Goal: Task Accomplishment & Management: Manage account settings

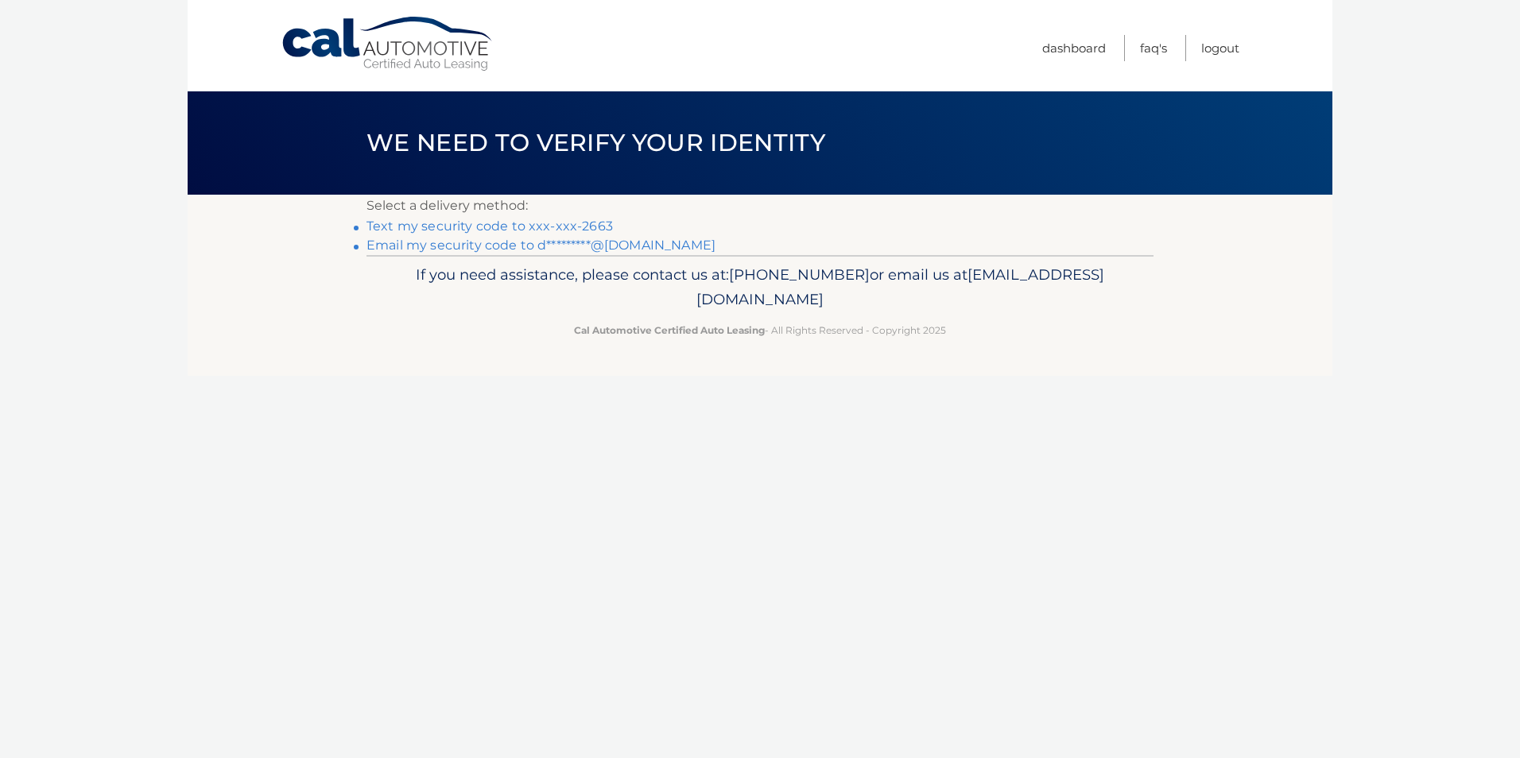
click at [538, 229] on link "Text my security code to xxx-xxx-2663" at bounding box center [489, 226] width 246 height 15
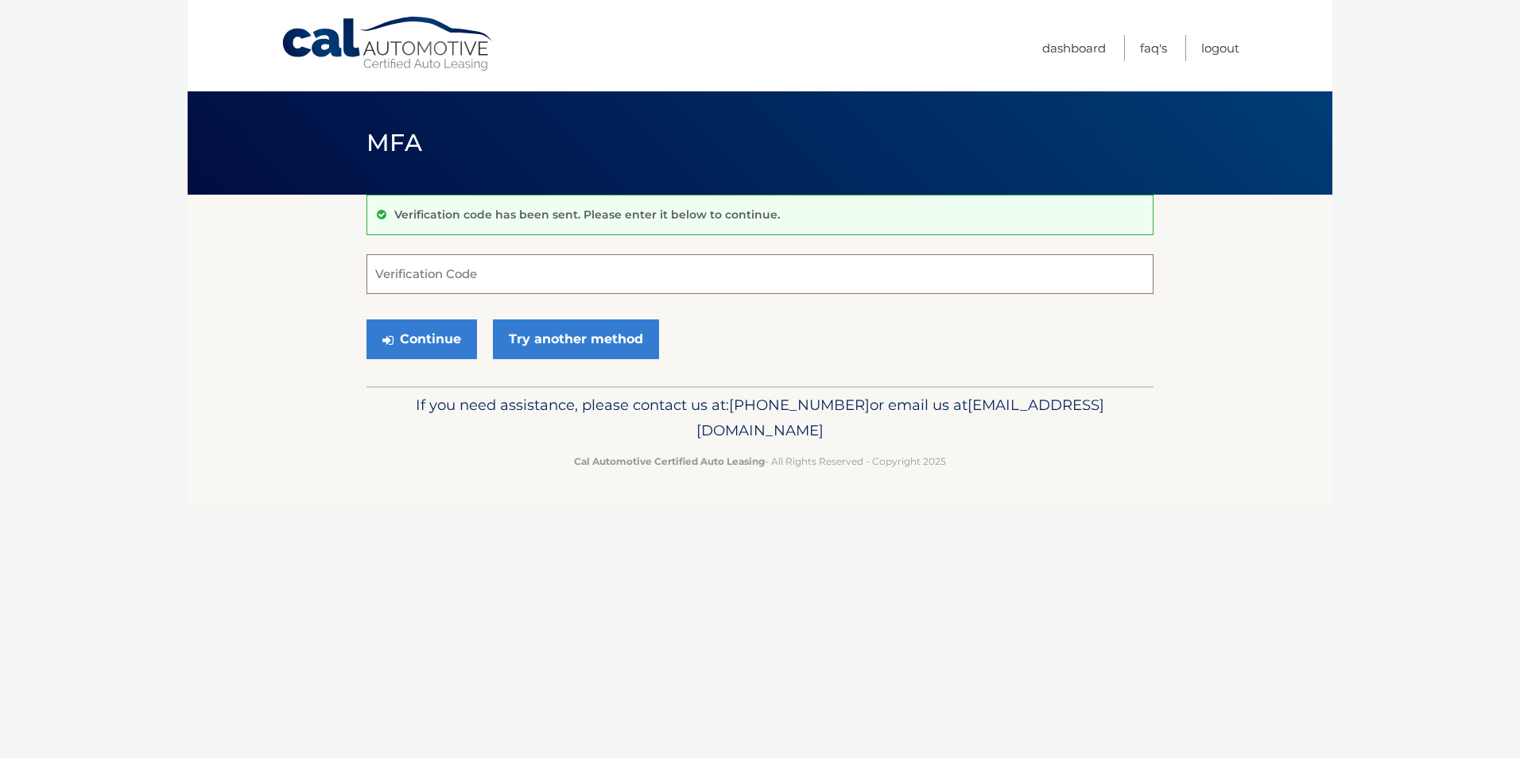
click at [521, 283] on input "Verification Code" at bounding box center [759, 274] width 787 height 40
type input "140538"
click at [441, 335] on button "Continue" at bounding box center [421, 340] width 110 height 40
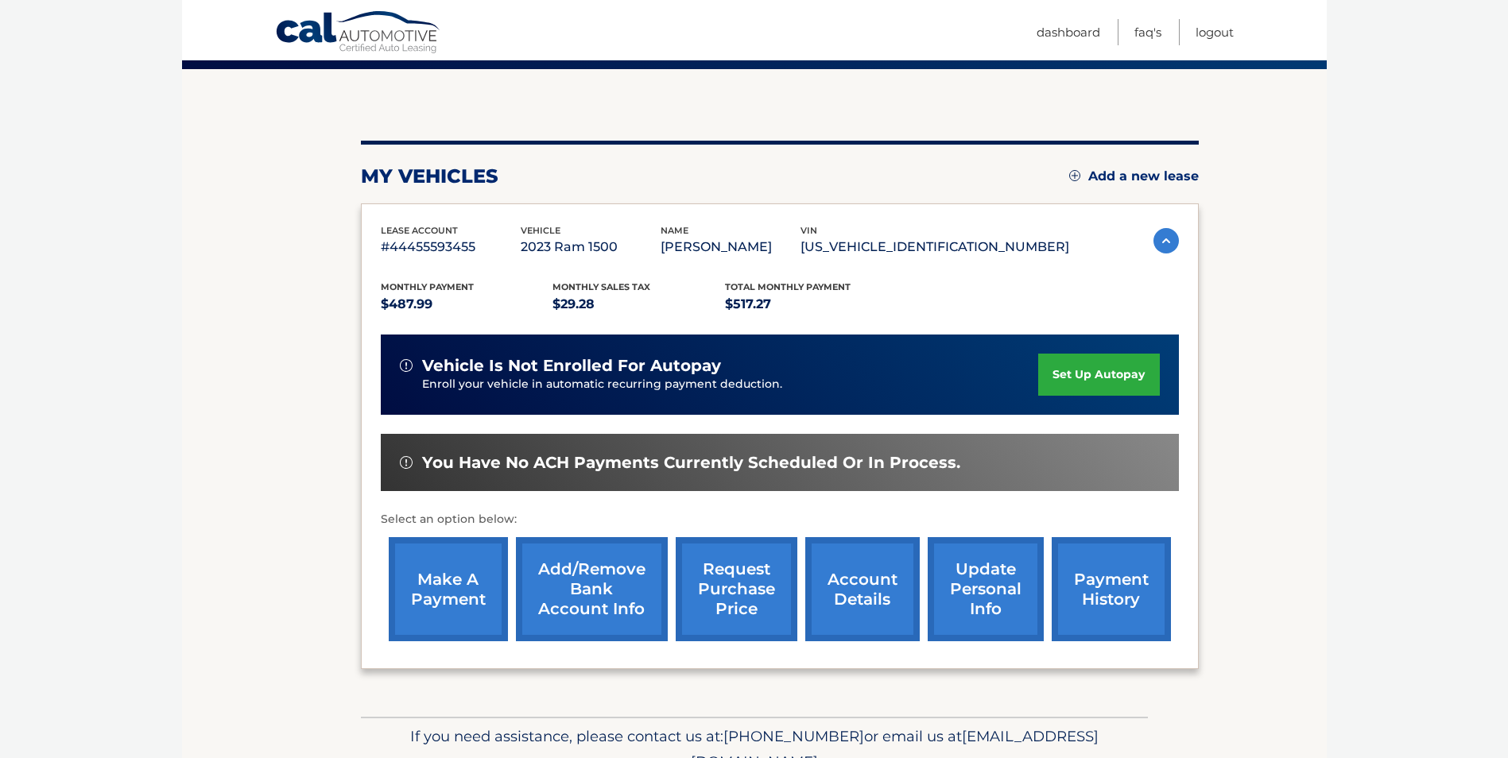
scroll to position [205, 0]
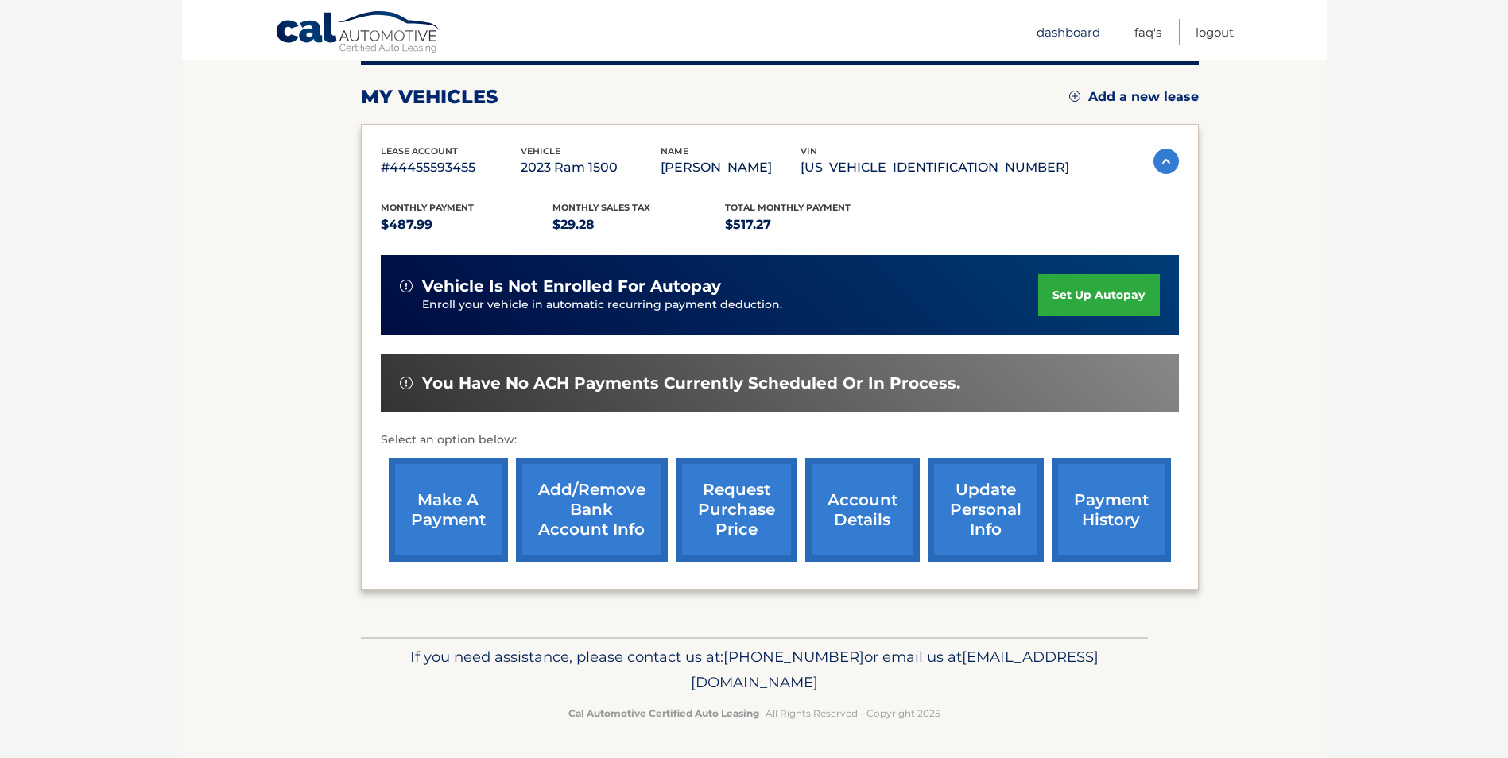
click at [1068, 34] on link "Dashboard" at bounding box center [1069, 32] width 64 height 26
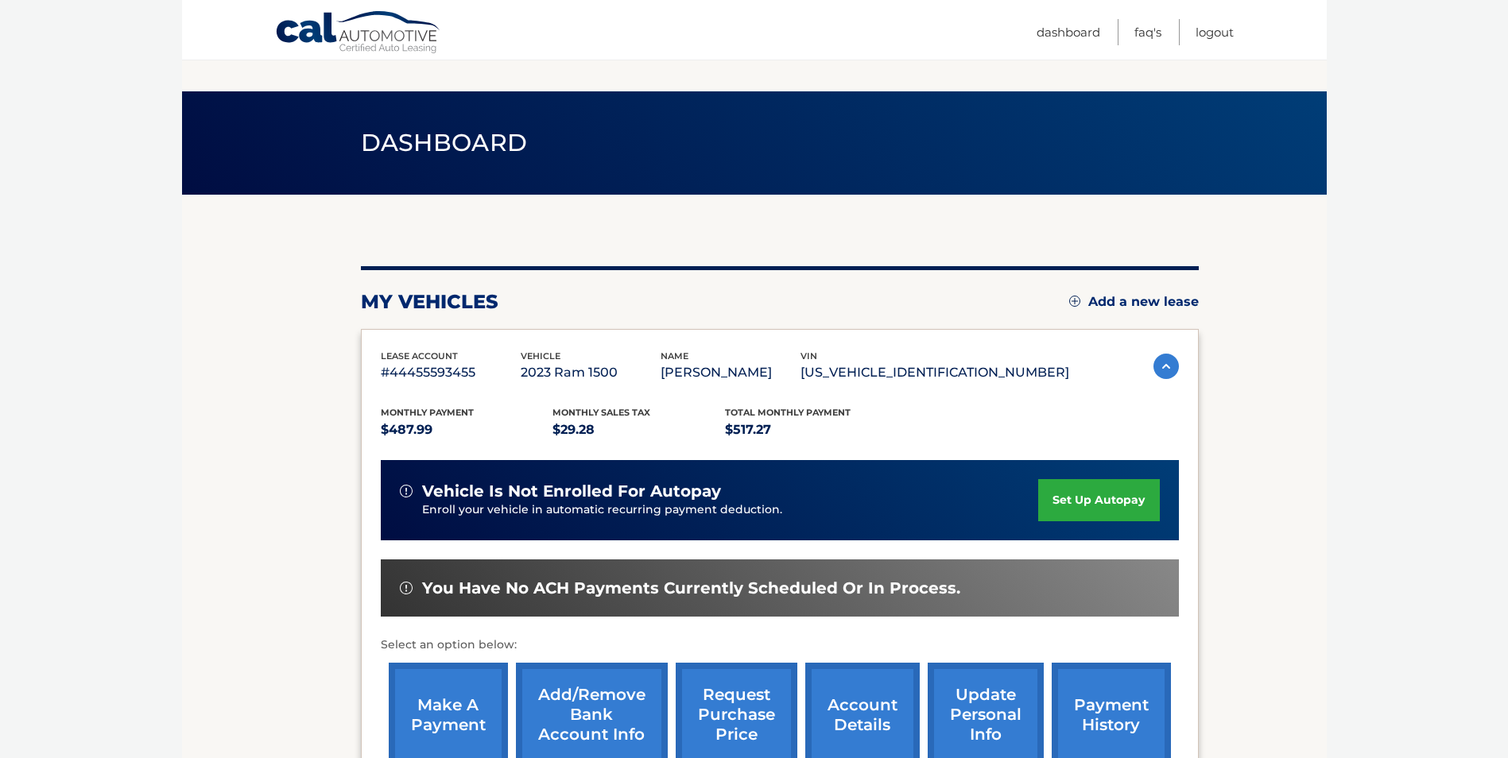
scroll to position [205, 0]
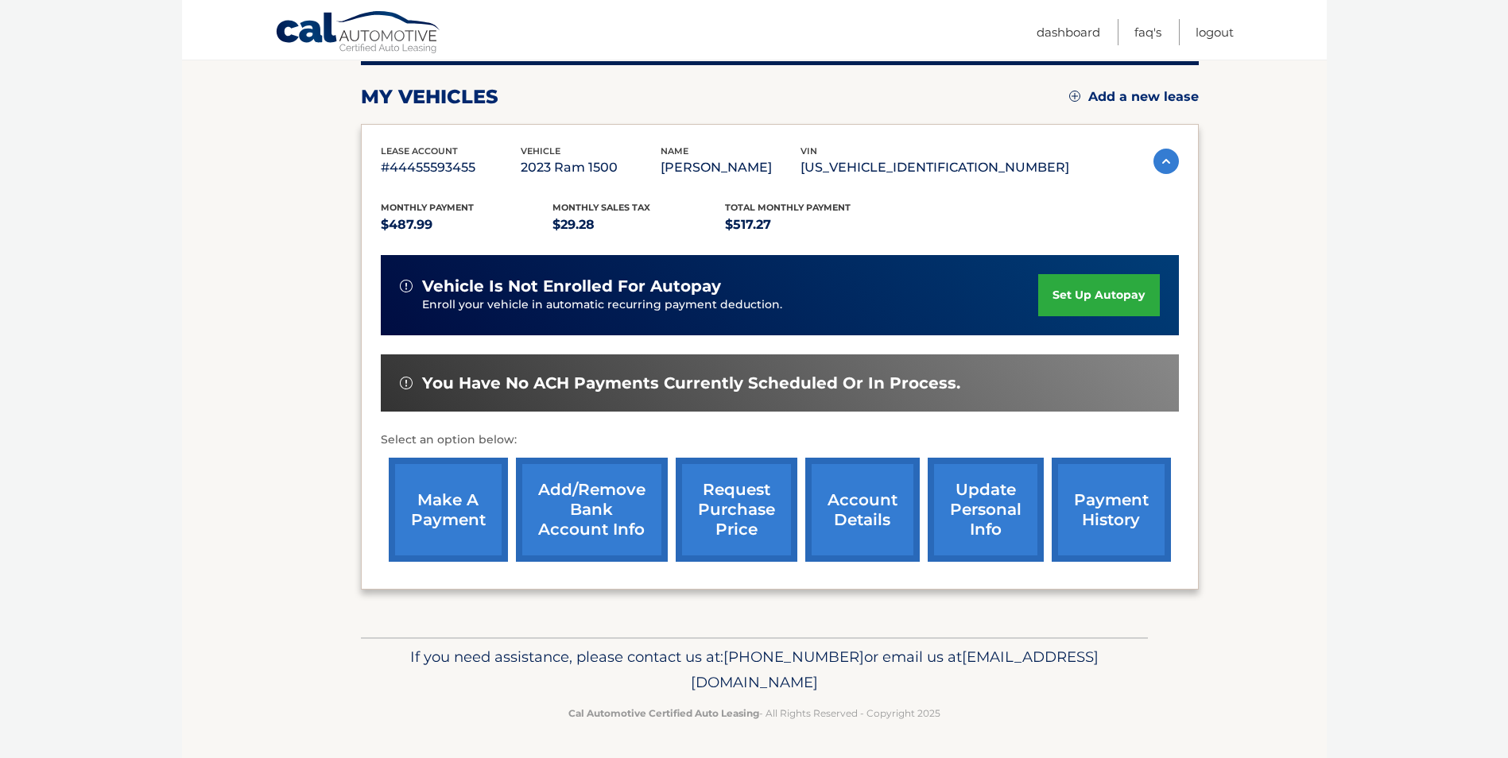
click at [871, 502] on link "account details" at bounding box center [862, 510] width 114 height 104
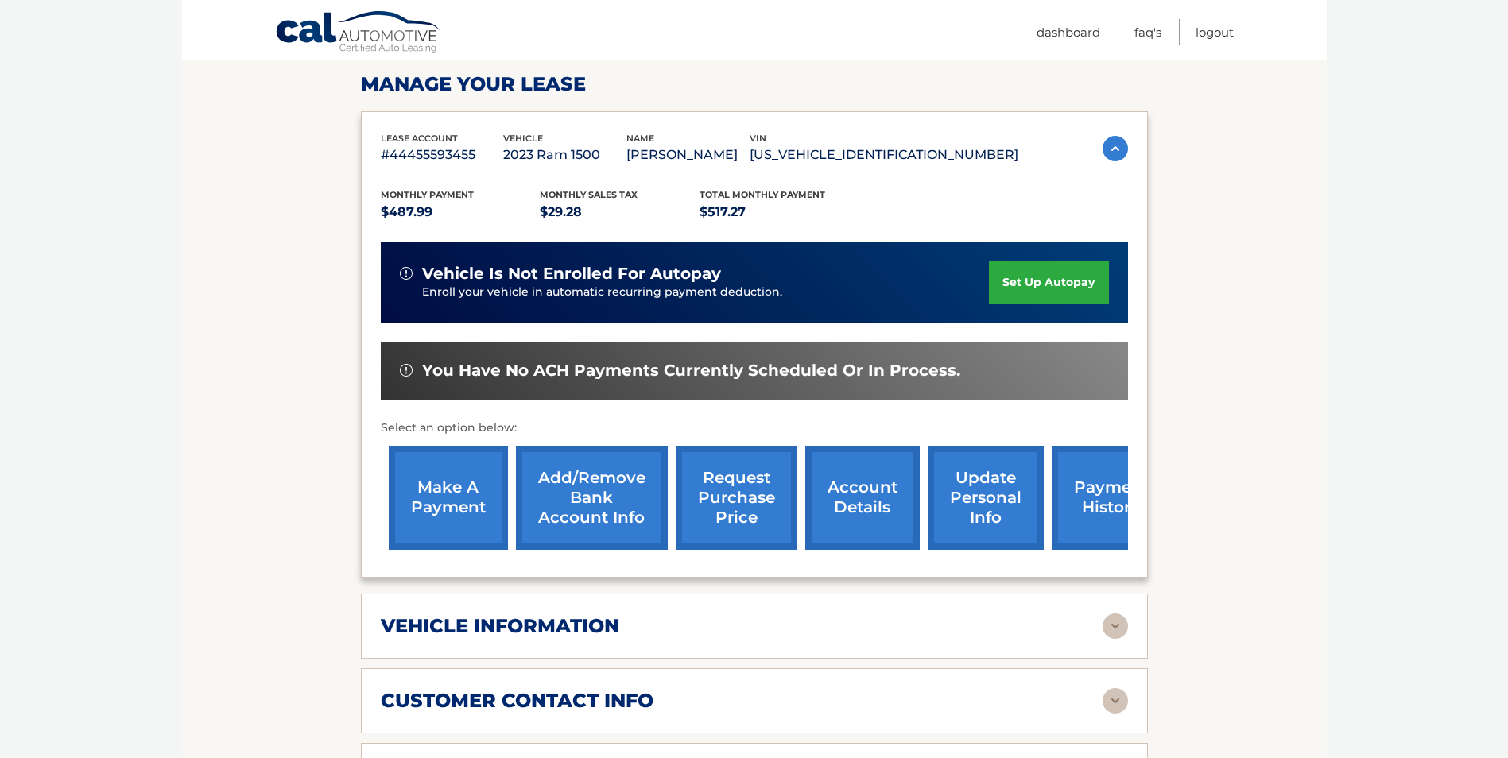
scroll to position [477, 0]
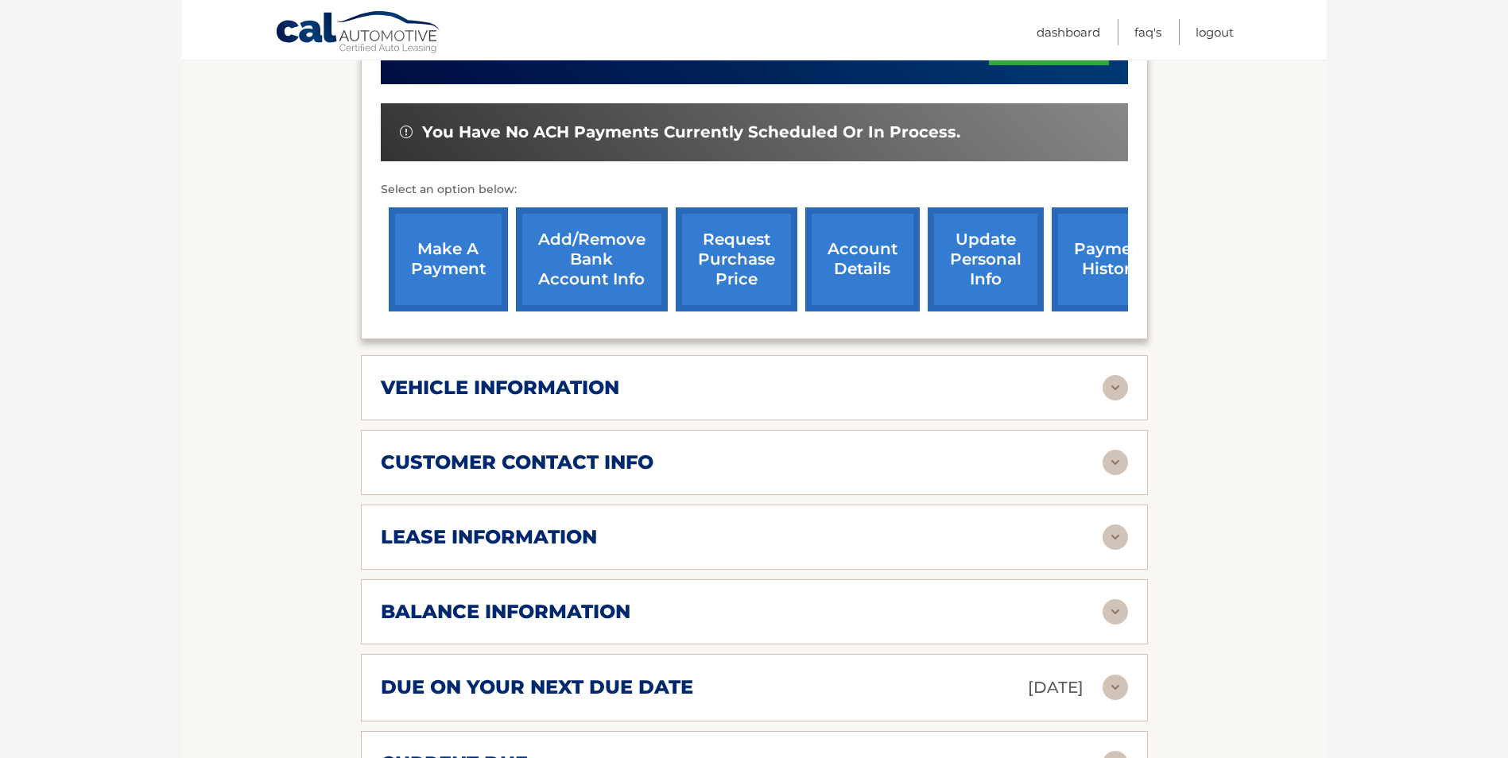
click at [1118, 384] on img at bounding box center [1114, 387] width 25 height 25
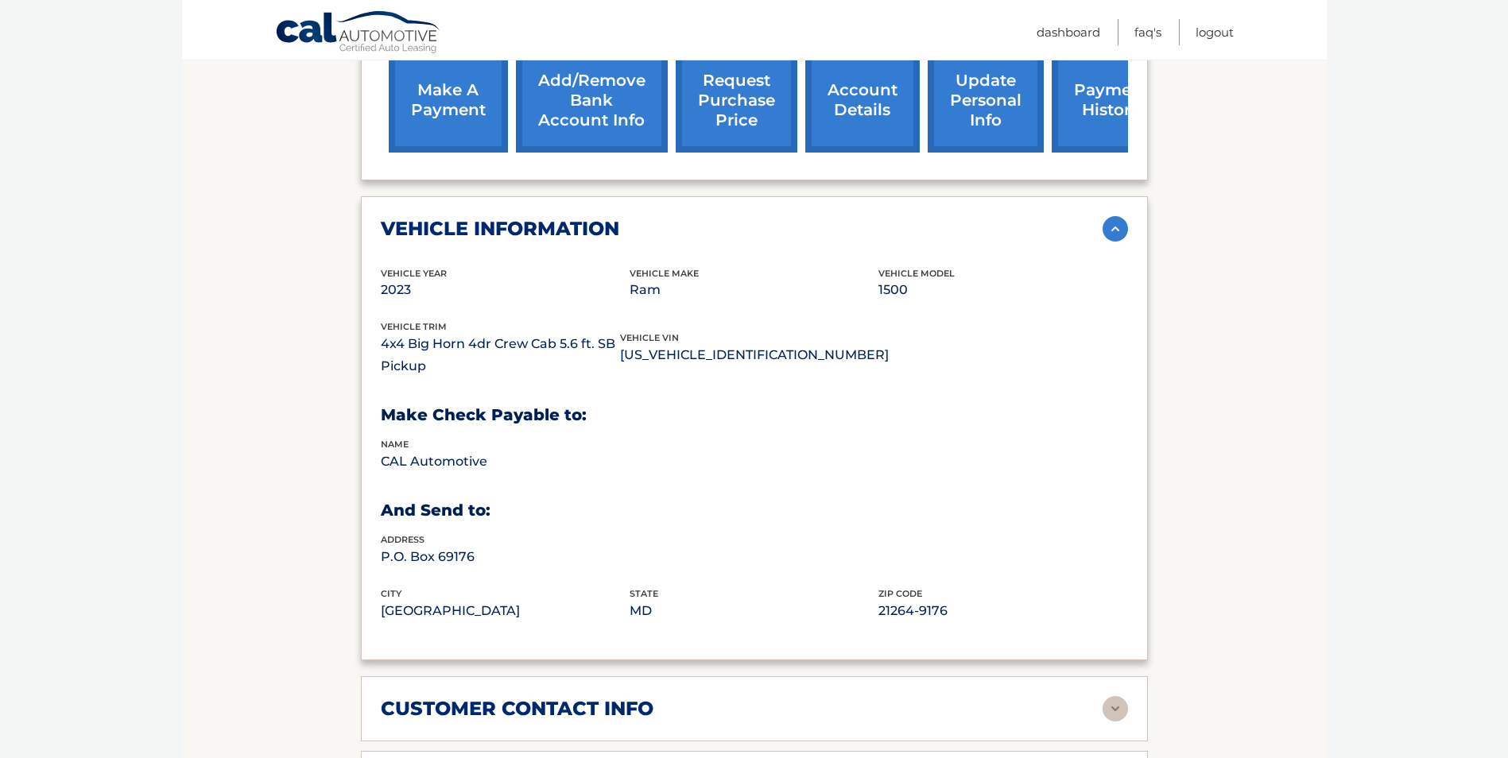
scroll to position [954, 0]
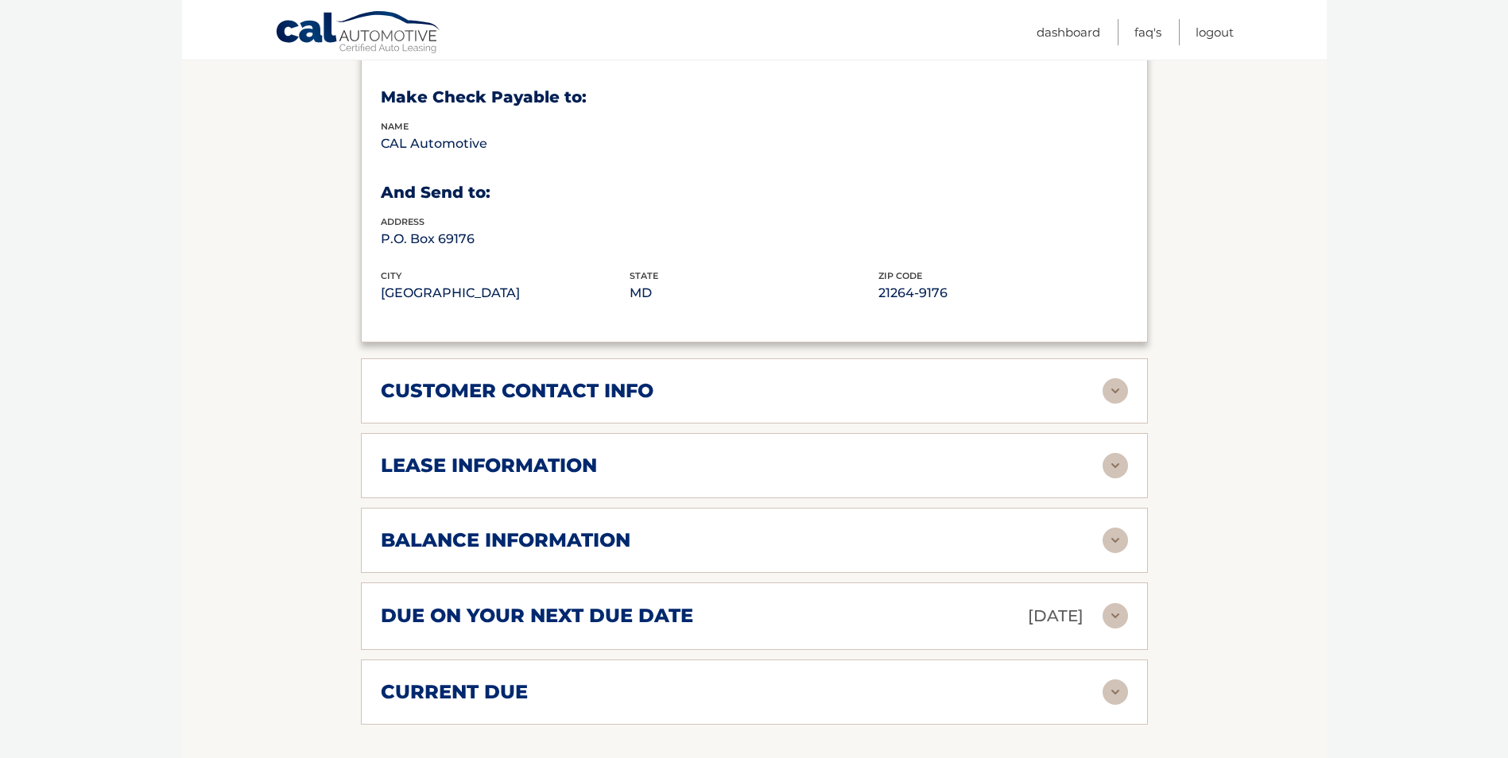
click at [1114, 459] on img at bounding box center [1114, 465] width 25 height 25
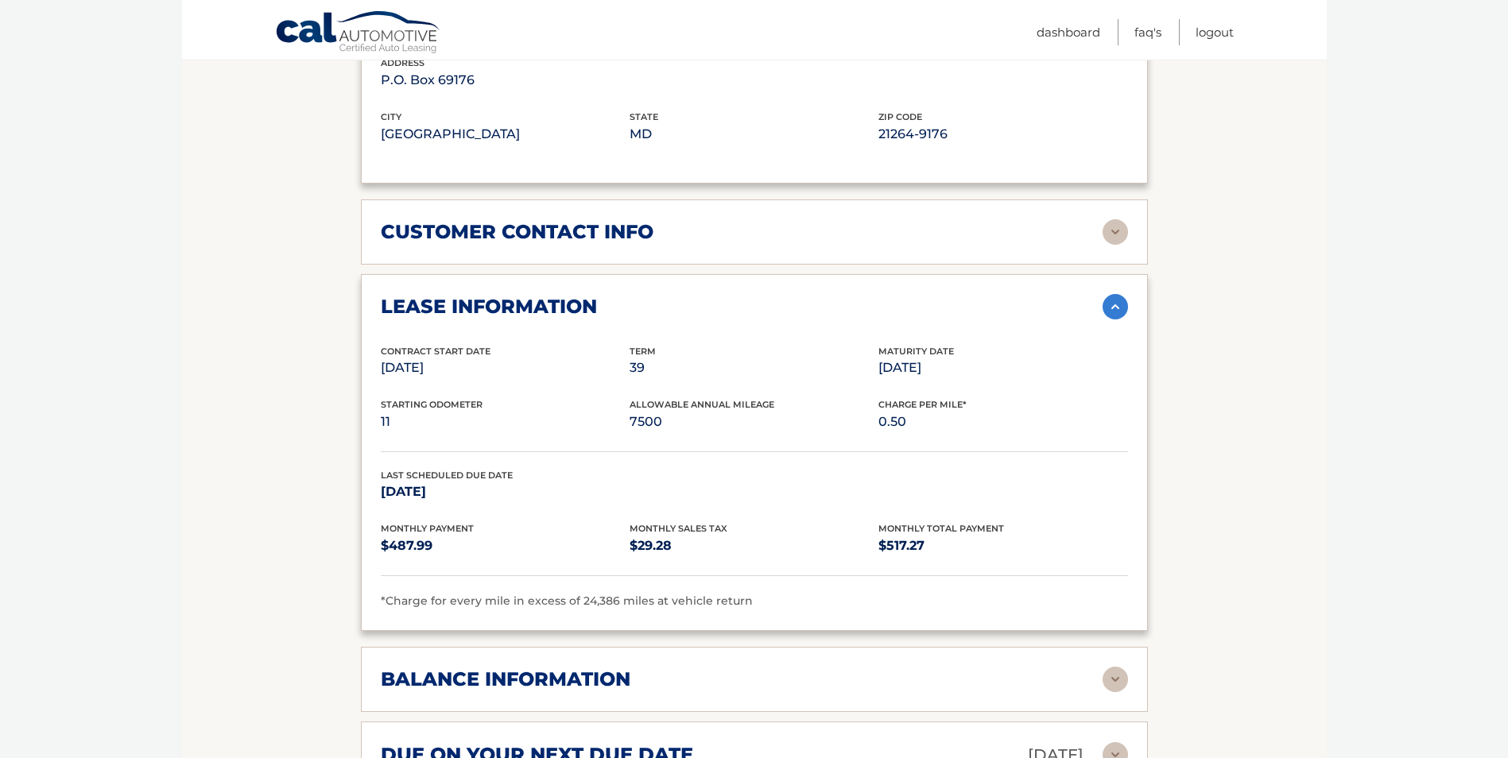
scroll to position [1351, 0]
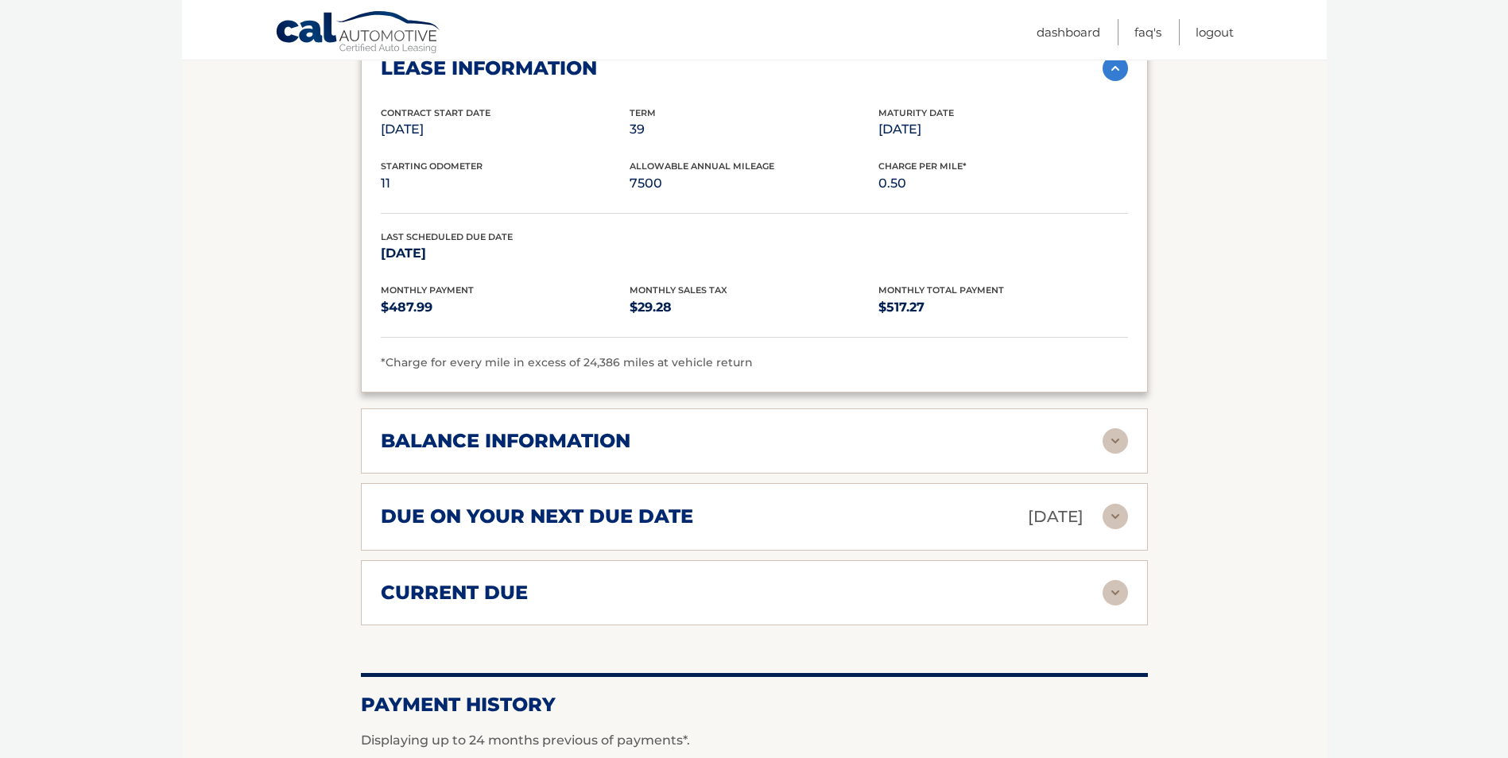
click at [1118, 441] on img at bounding box center [1114, 440] width 25 height 25
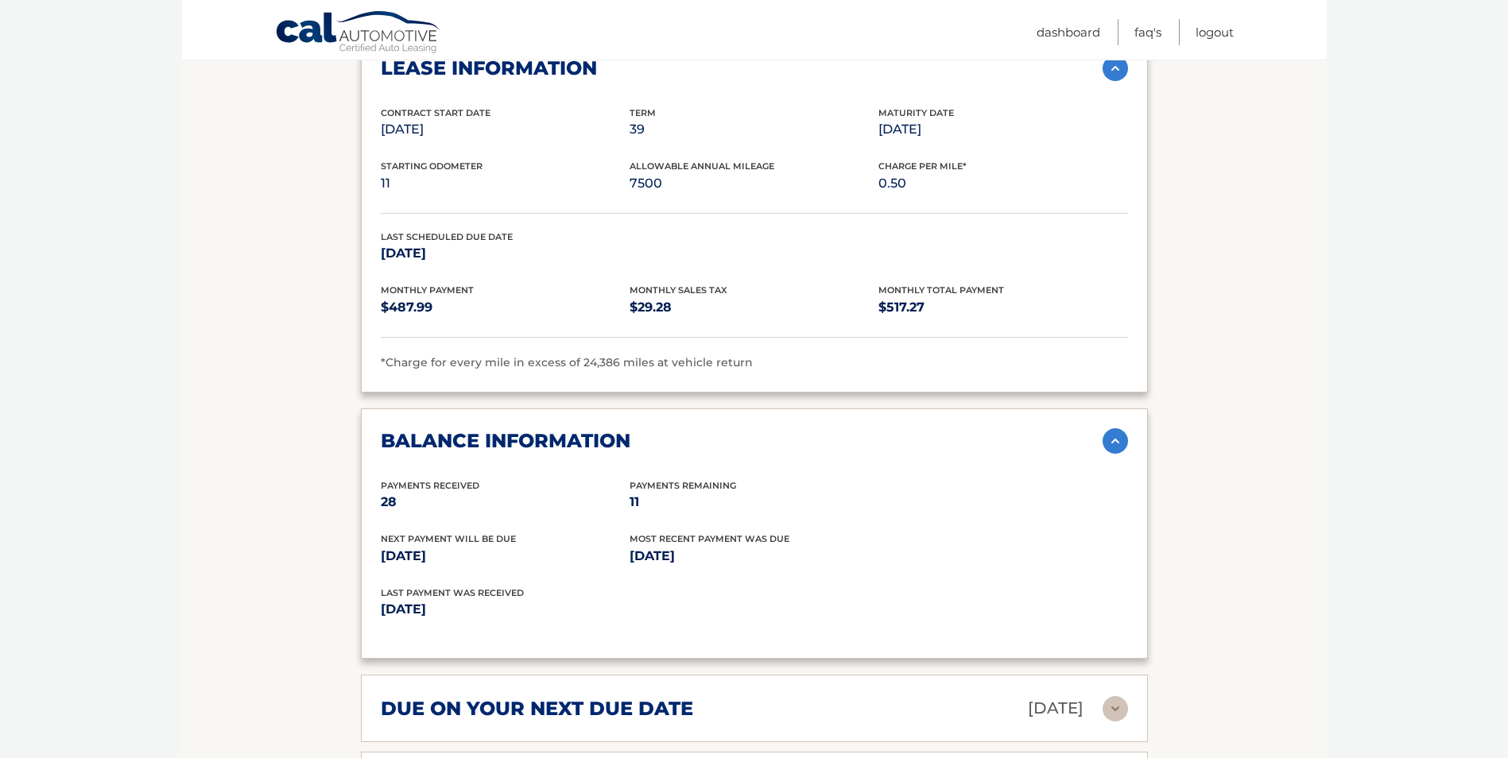
scroll to position [1669, 0]
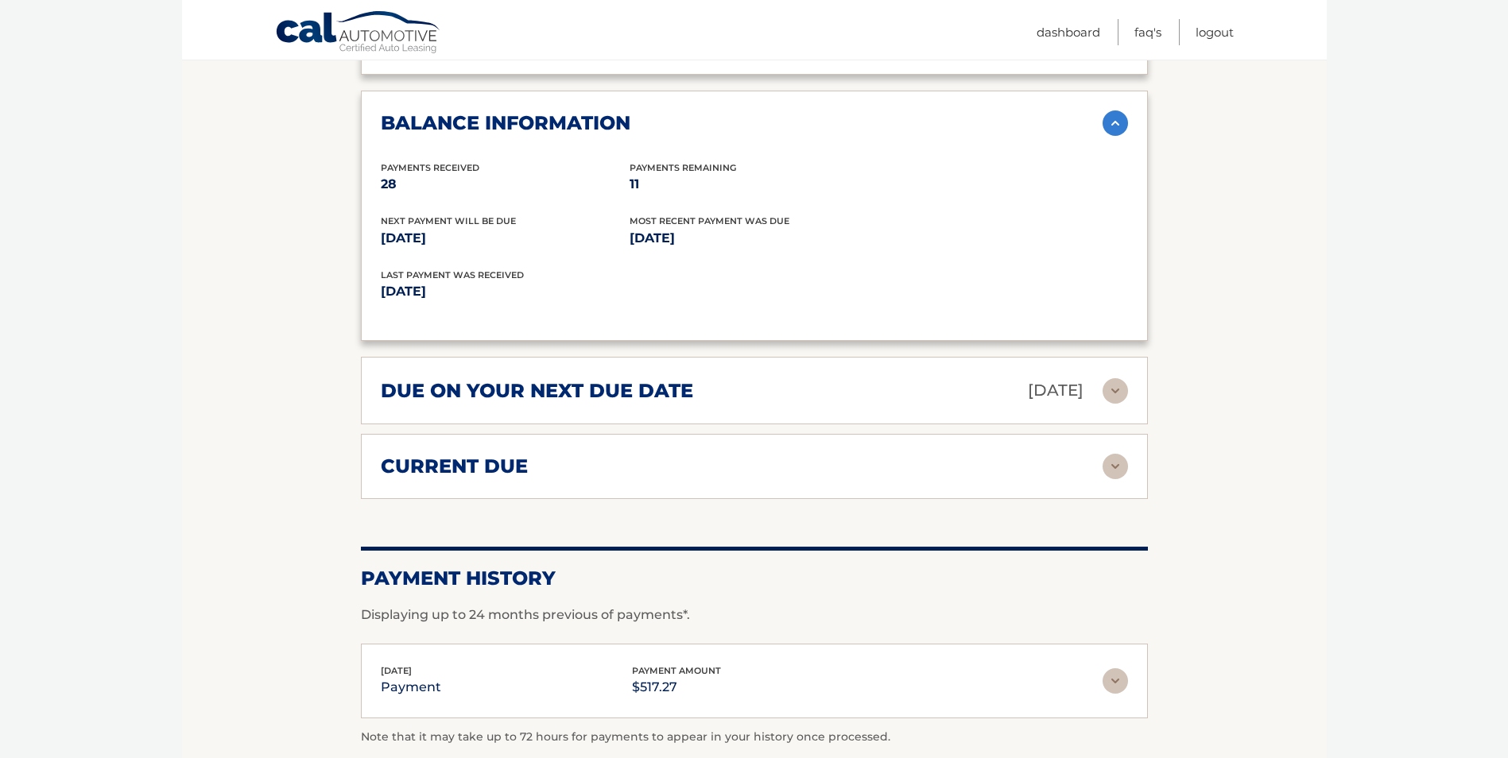
click at [1114, 464] on img at bounding box center [1114, 466] width 25 height 25
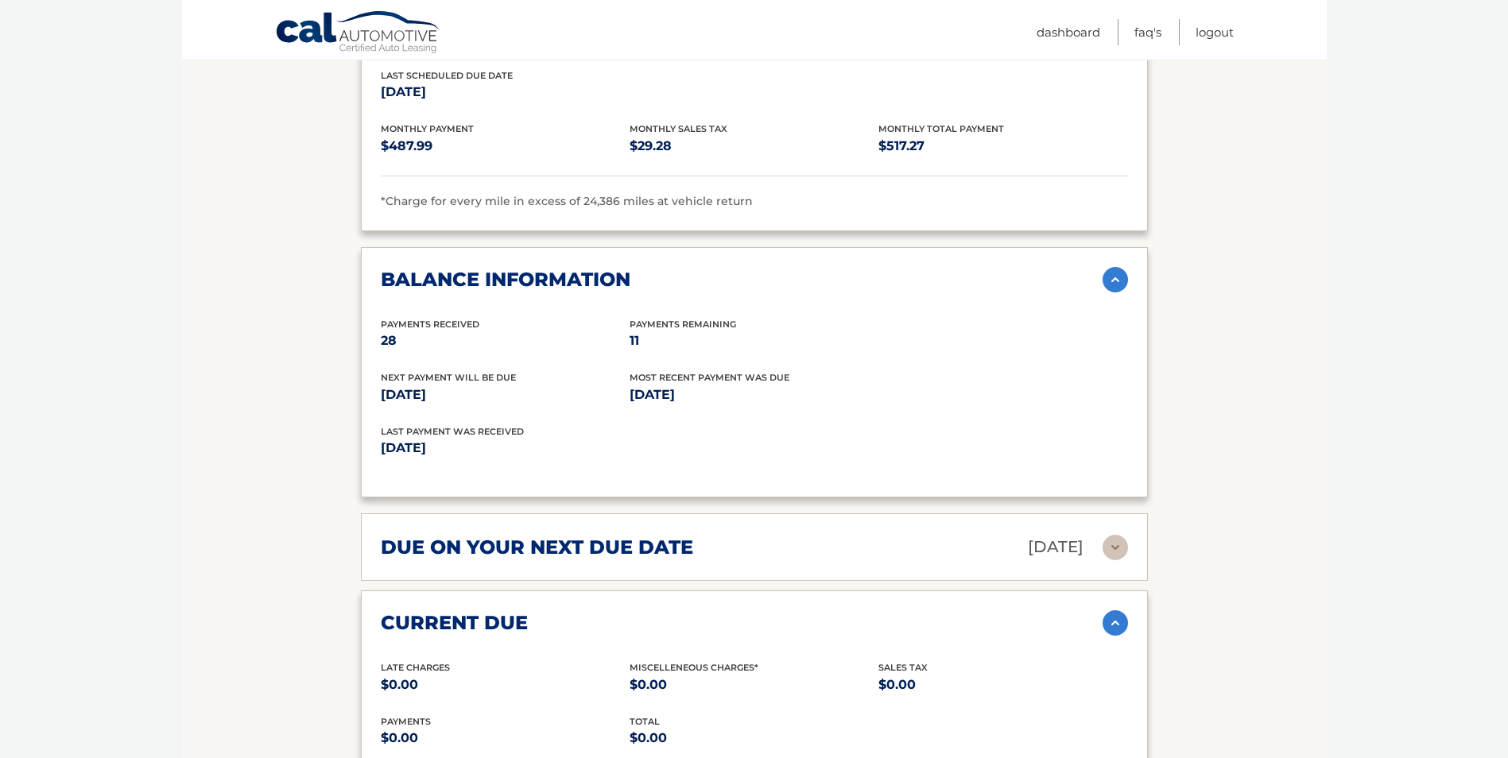
scroll to position [1274, 0]
